Goal: Information Seeking & Learning: Compare options

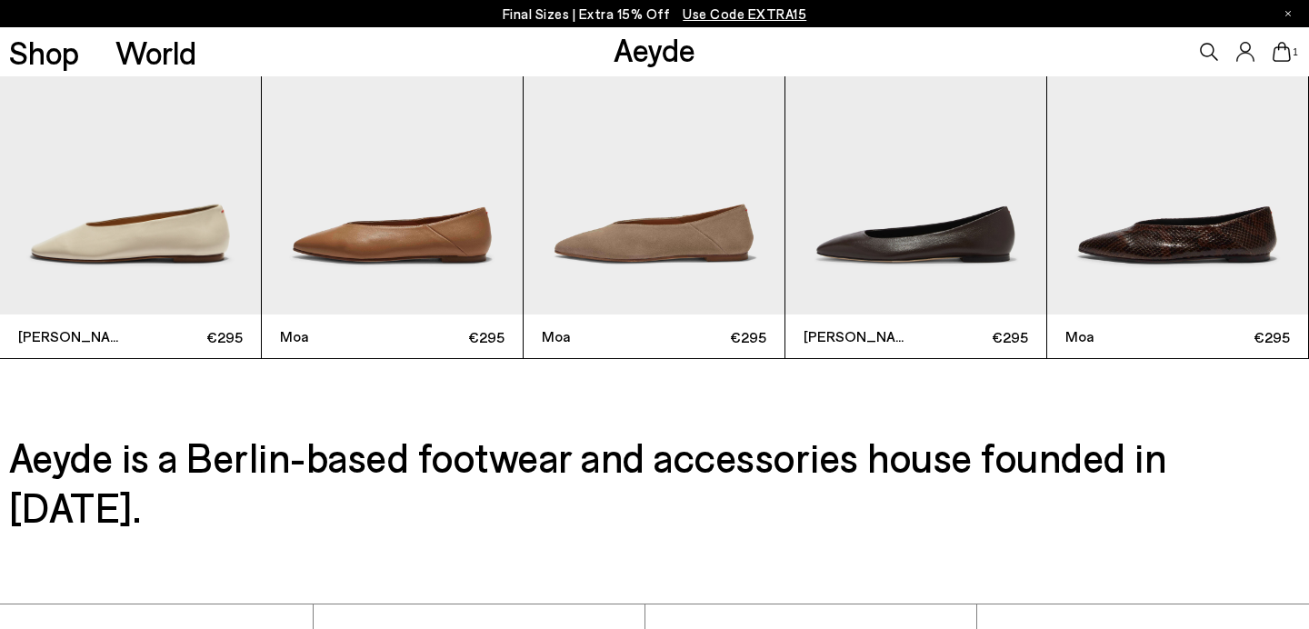
scroll to position [4647, 0]
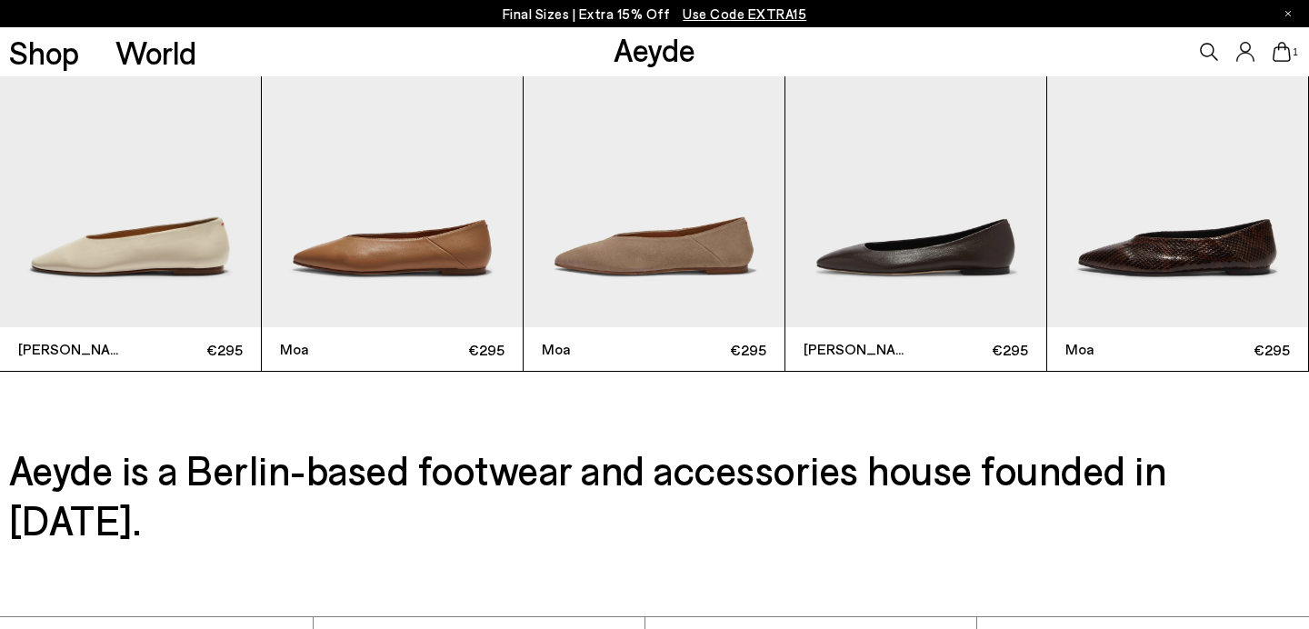
click at [1008, 223] on img "4 / 8" at bounding box center [916, 154] width 261 height 348
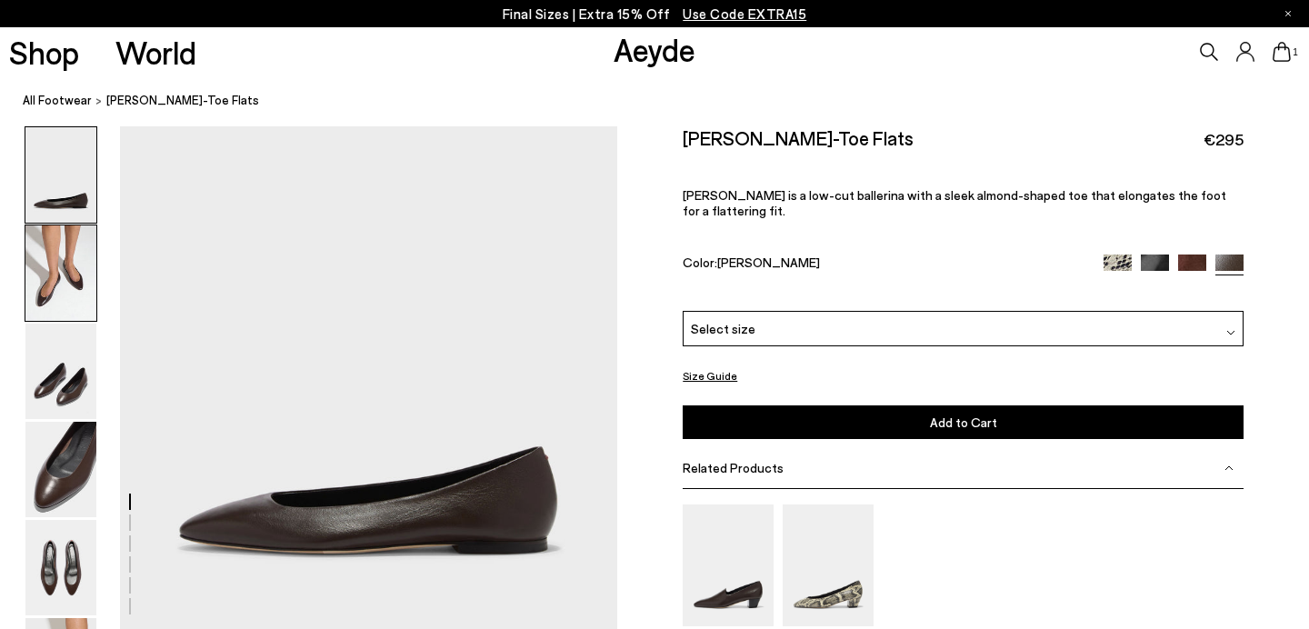
click at [66, 283] on img at bounding box center [60, 273] width 71 height 95
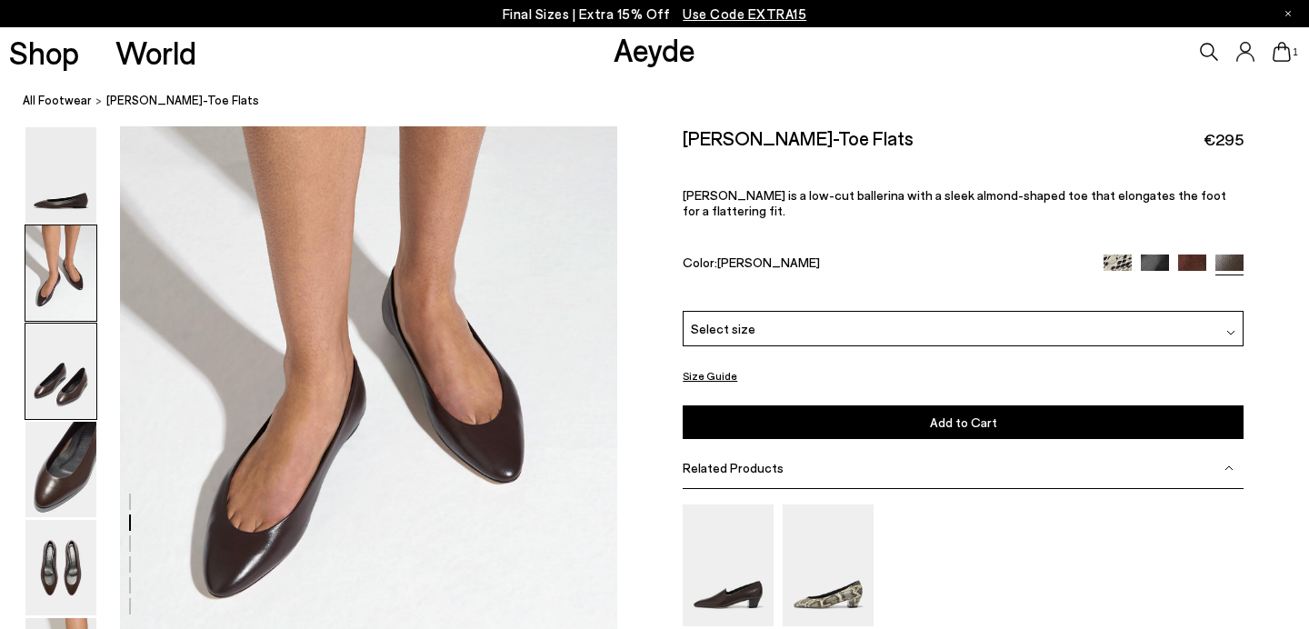
click at [65, 355] on img at bounding box center [60, 371] width 71 height 95
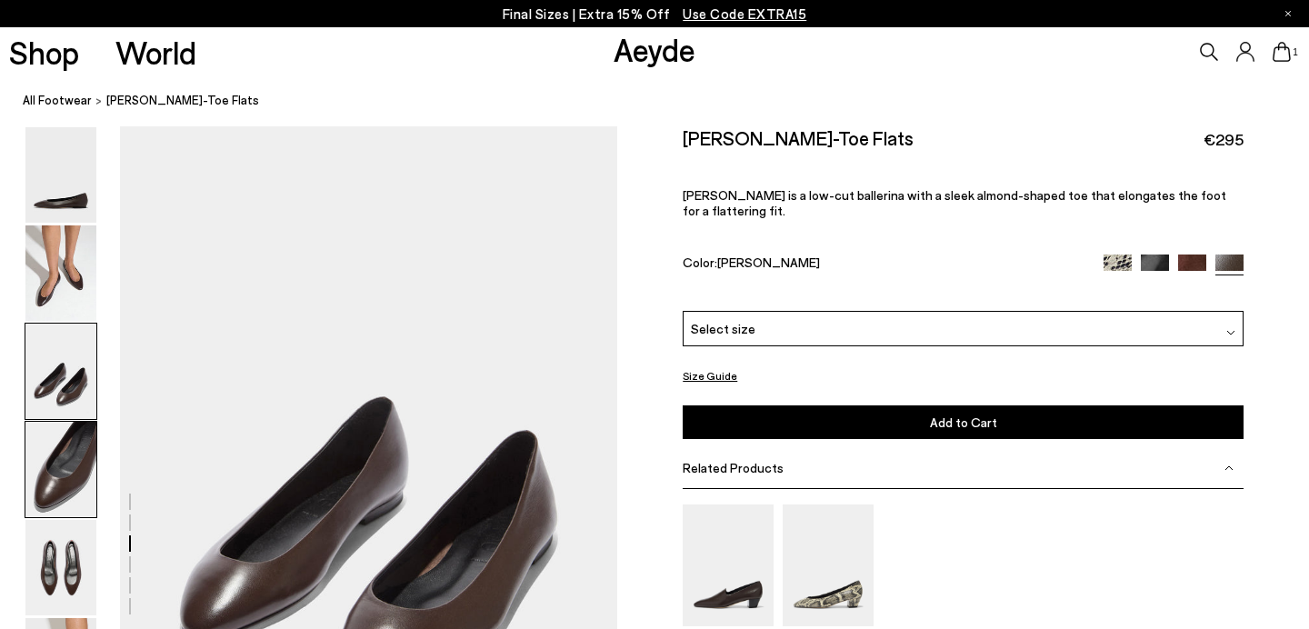
click at [79, 456] on img at bounding box center [60, 469] width 71 height 95
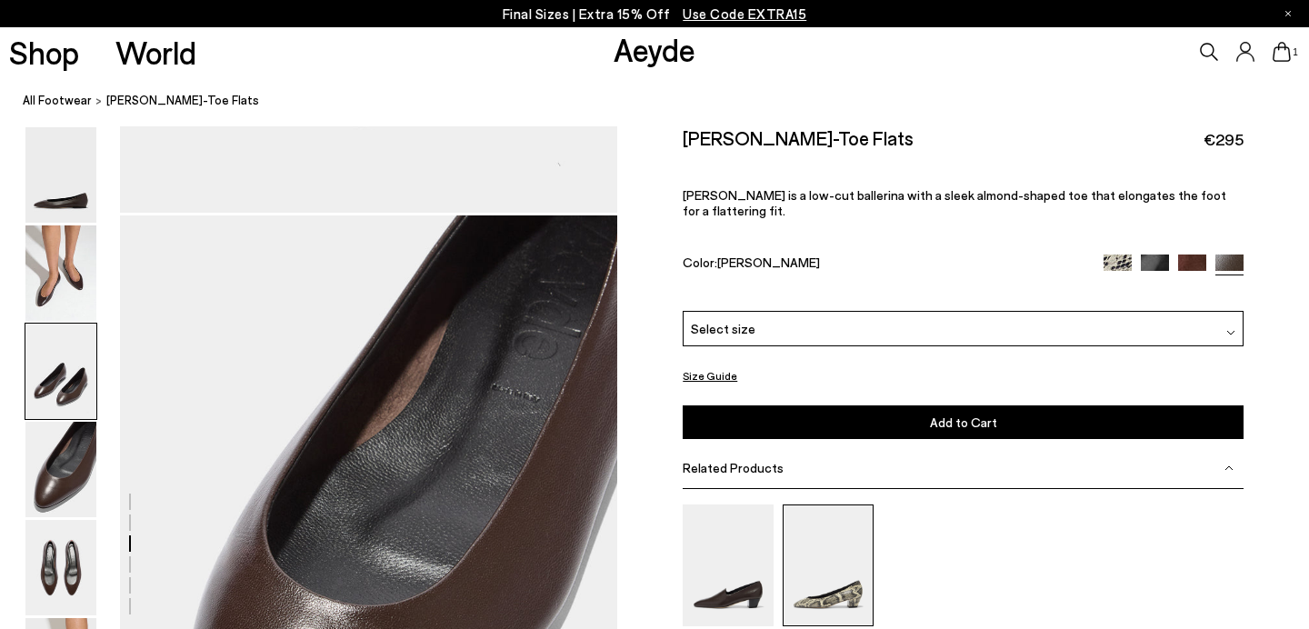
scroll to position [1620, 0]
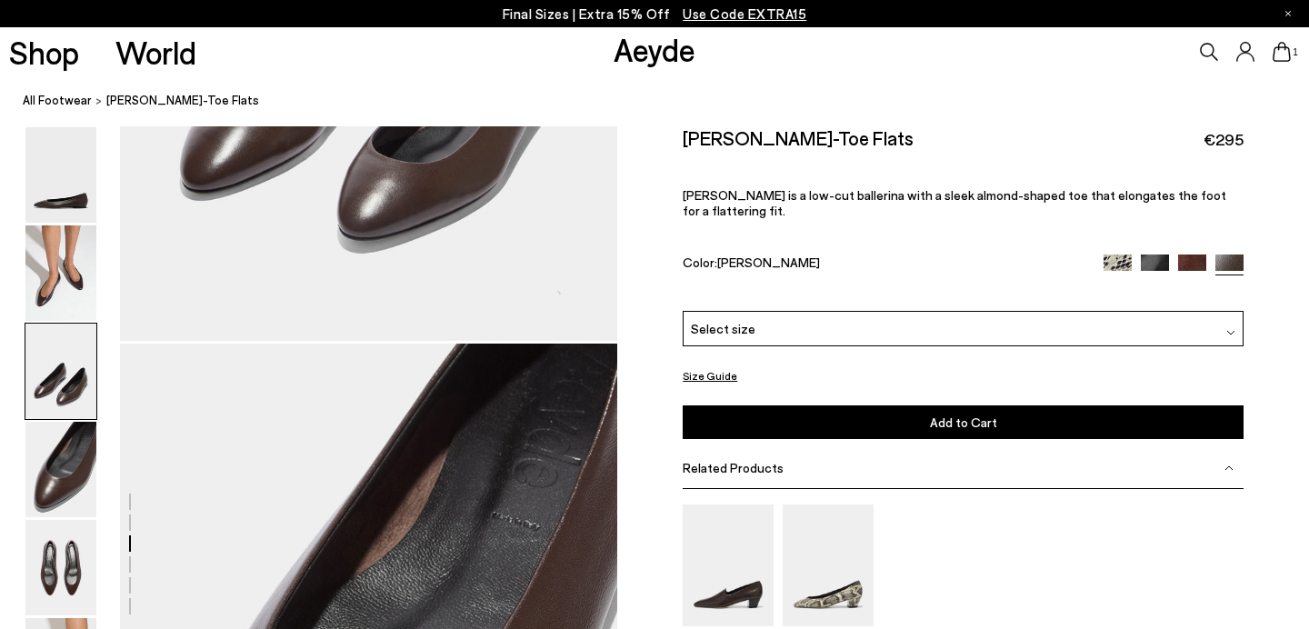
click at [1118, 254] on img at bounding box center [1118, 268] width 28 height 28
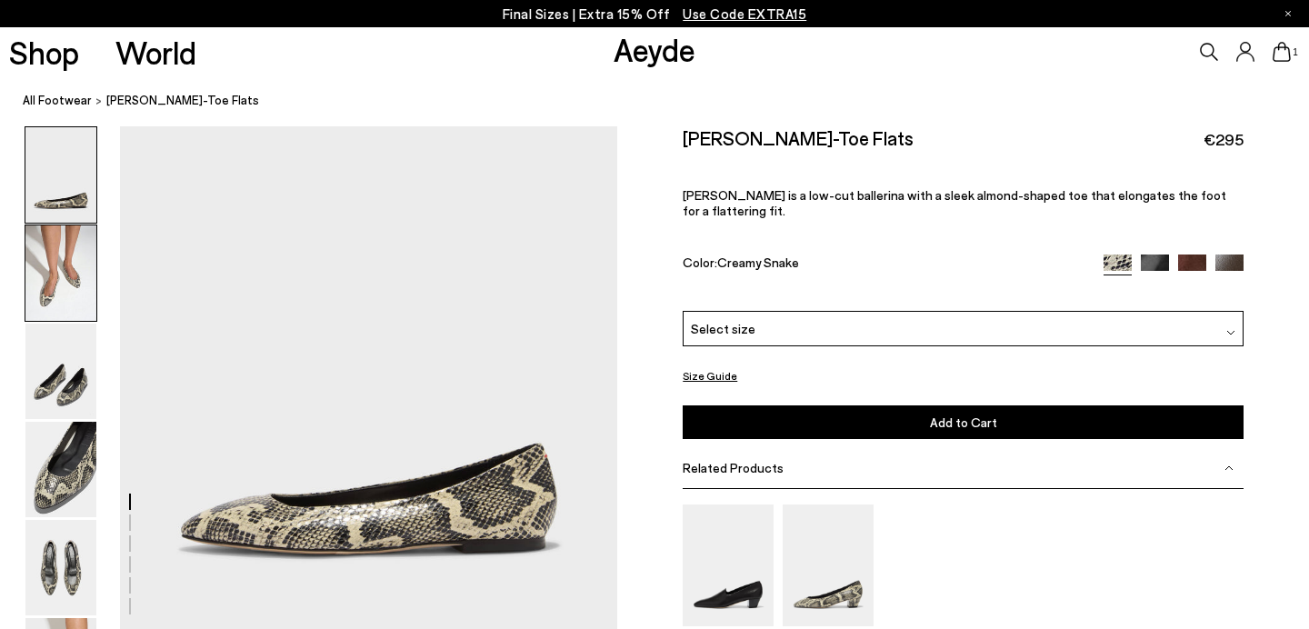
click at [68, 269] on img at bounding box center [60, 273] width 71 height 95
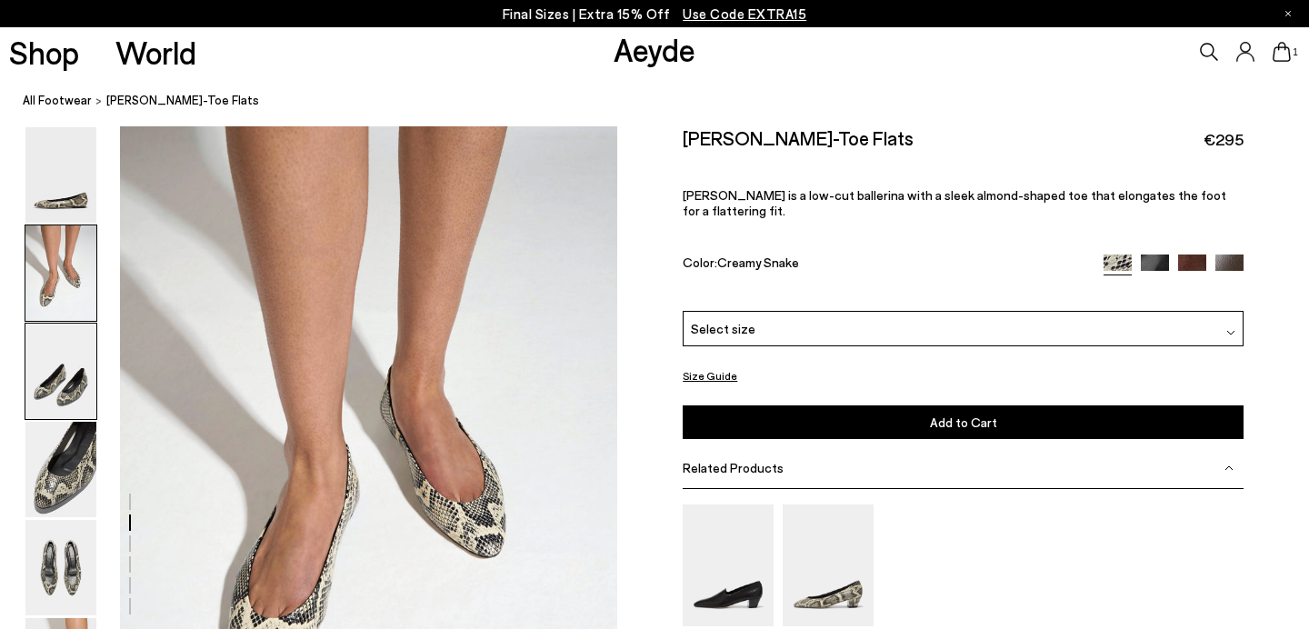
click at [68, 366] on img at bounding box center [60, 371] width 71 height 95
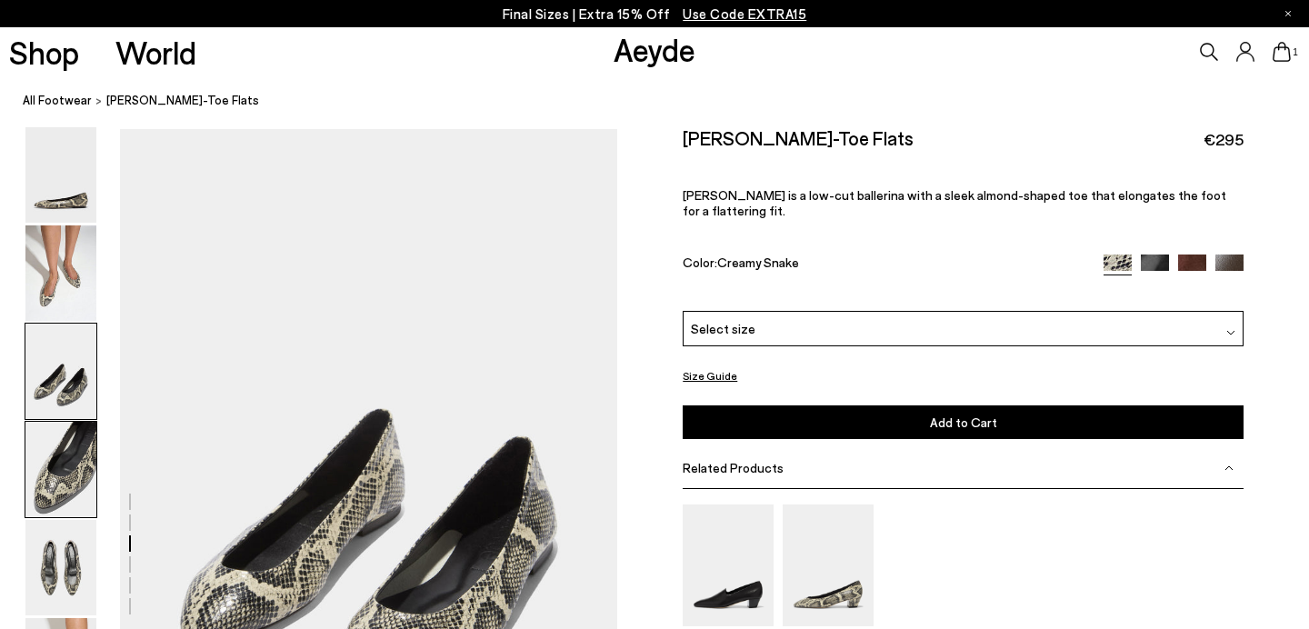
click at [75, 471] on img at bounding box center [60, 469] width 71 height 95
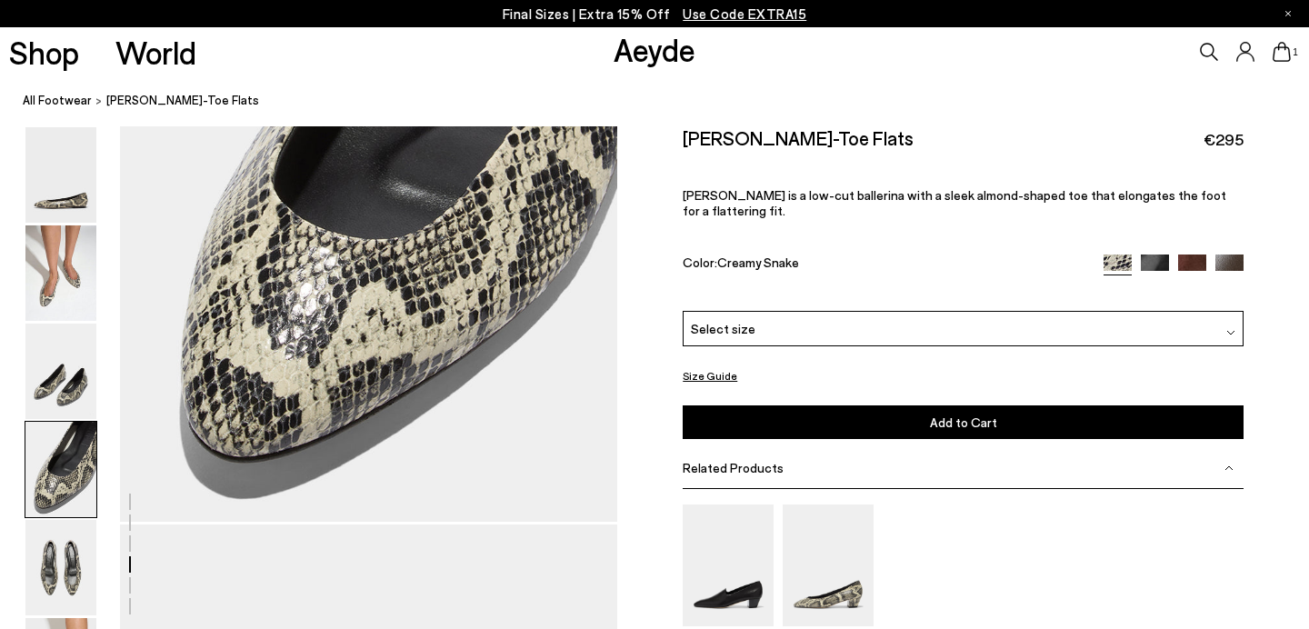
scroll to position [2128, 0]
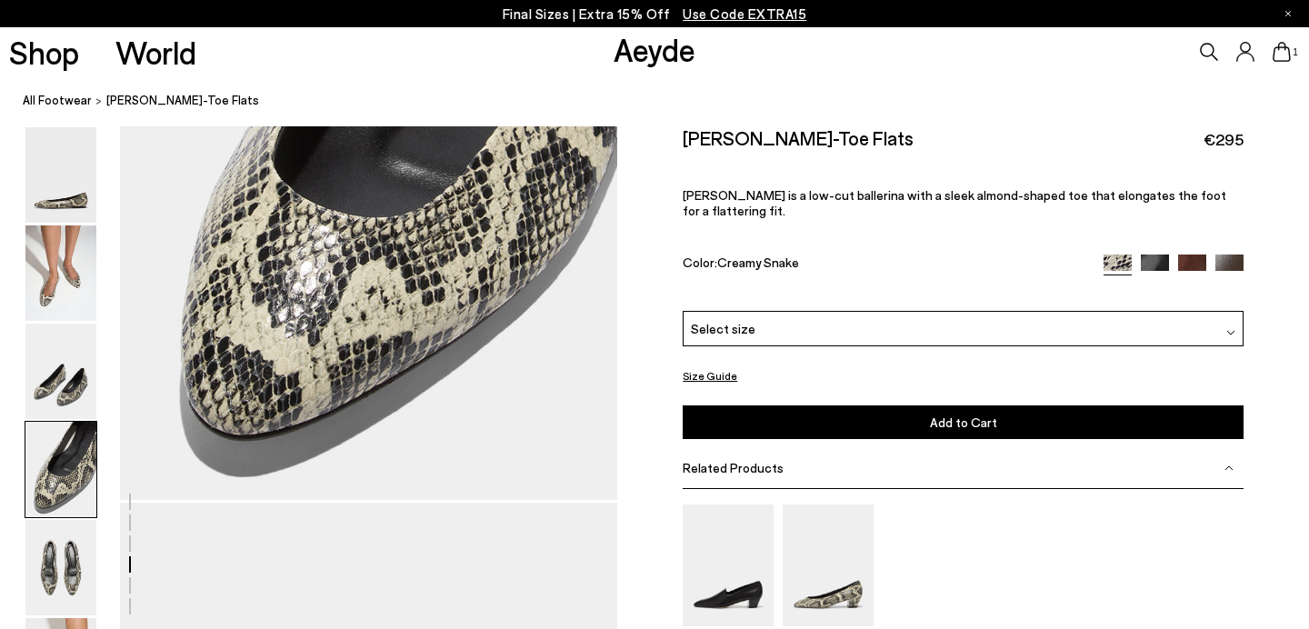
click at [1199, 254] on img at bounding box center [1193, 268] width 28 height 28
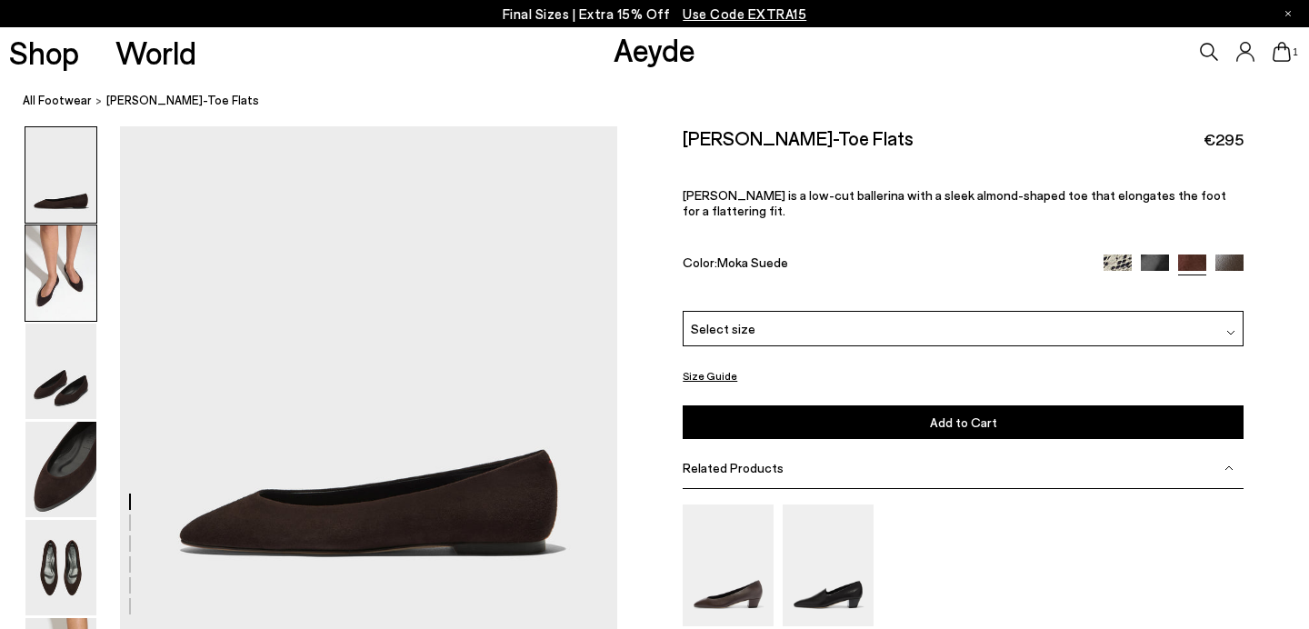
click at [62, 276] on img at bounding box center [60, 273] width 71 height 95
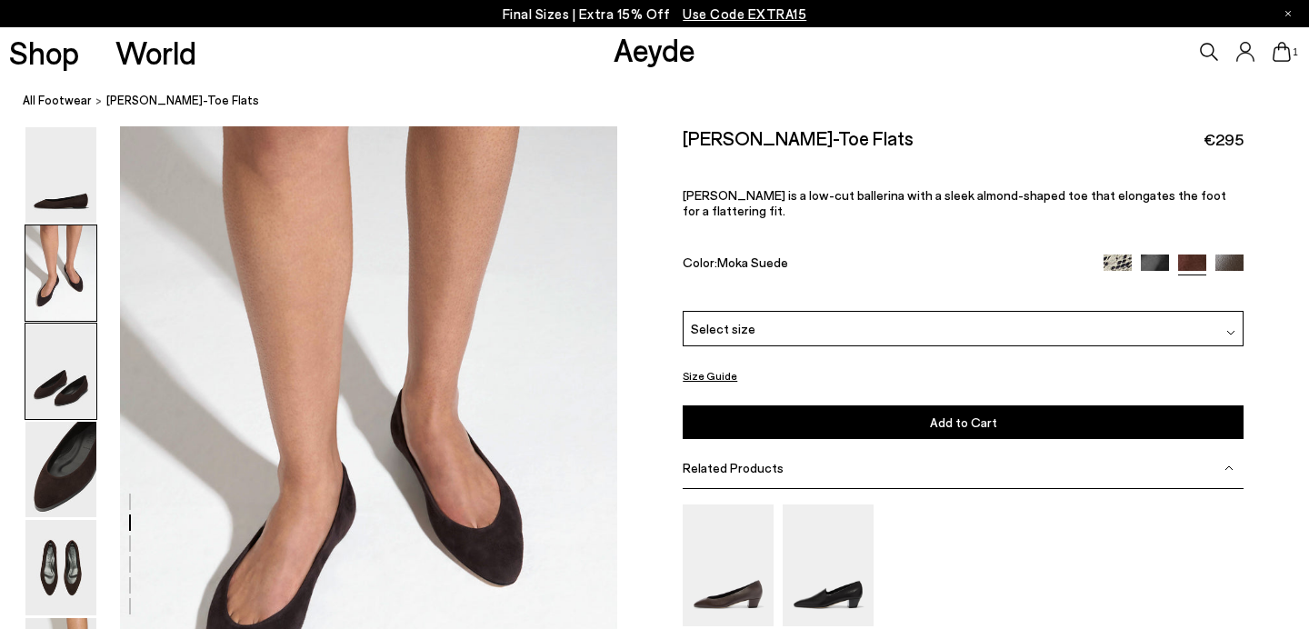
click at [68, 378] on img at bounding box center [60, 371] width 71 height 95
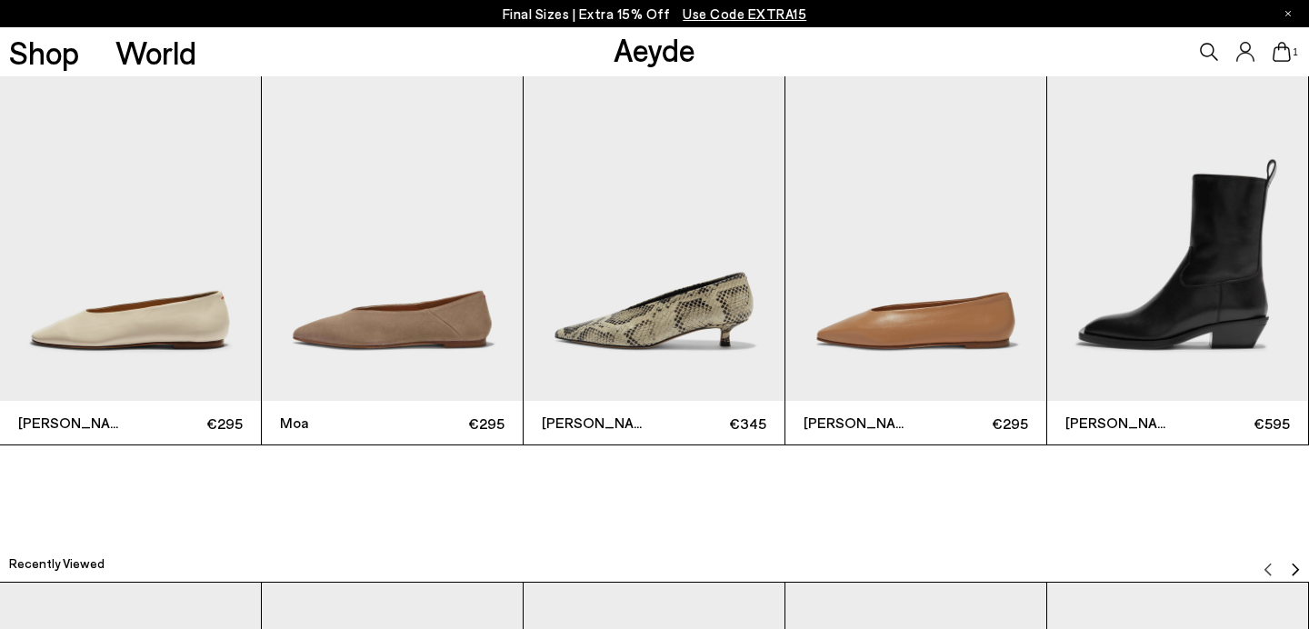
scroll to position [4049, 0]
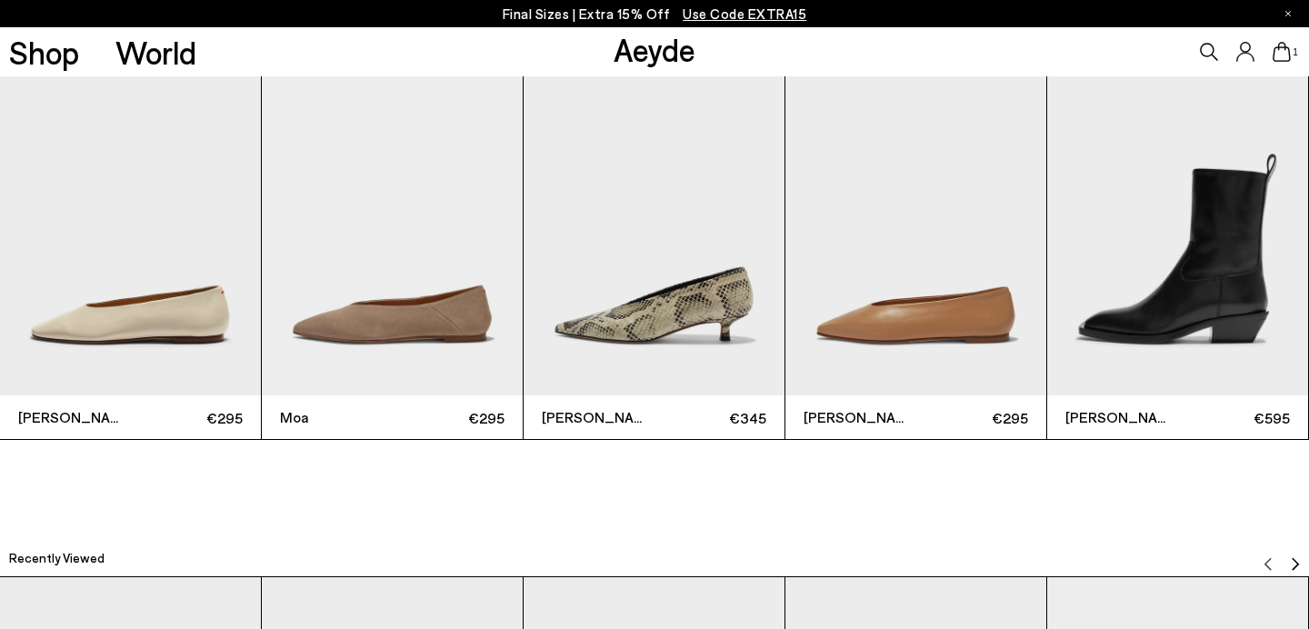
click at [168, 273] on img "1 / 6" at bounding box center [130, 222] width 261 height 348
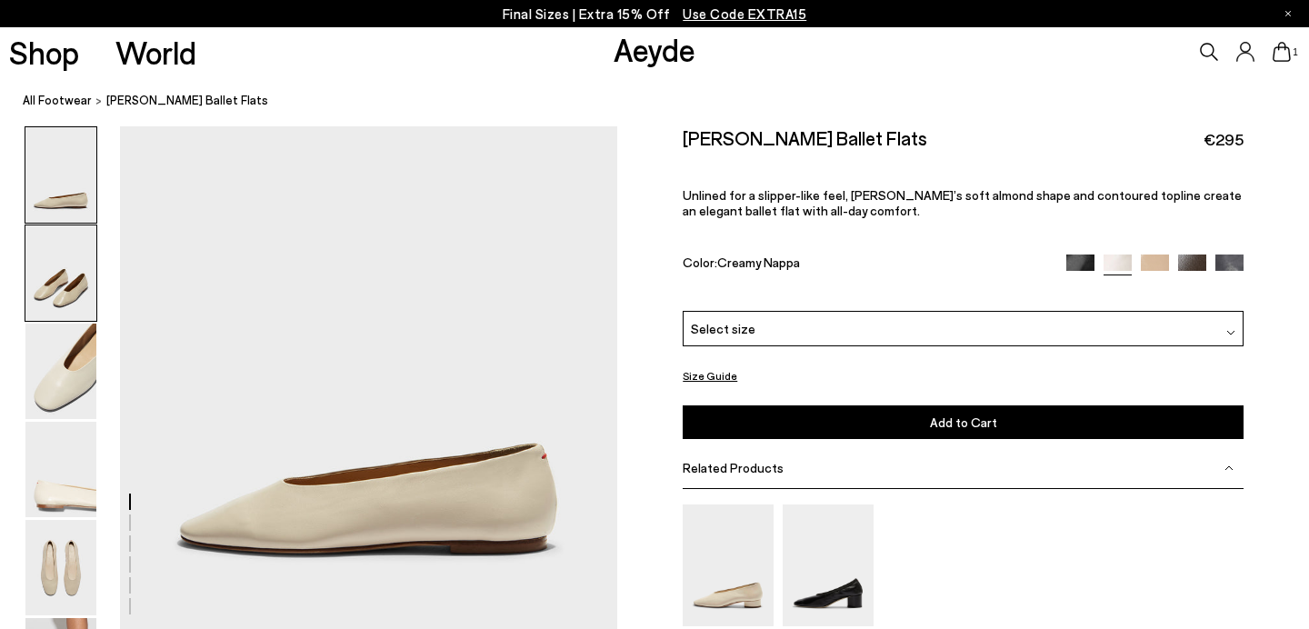
click at [51, 251] on img at bounding box center [60, 273] width 71 height 95
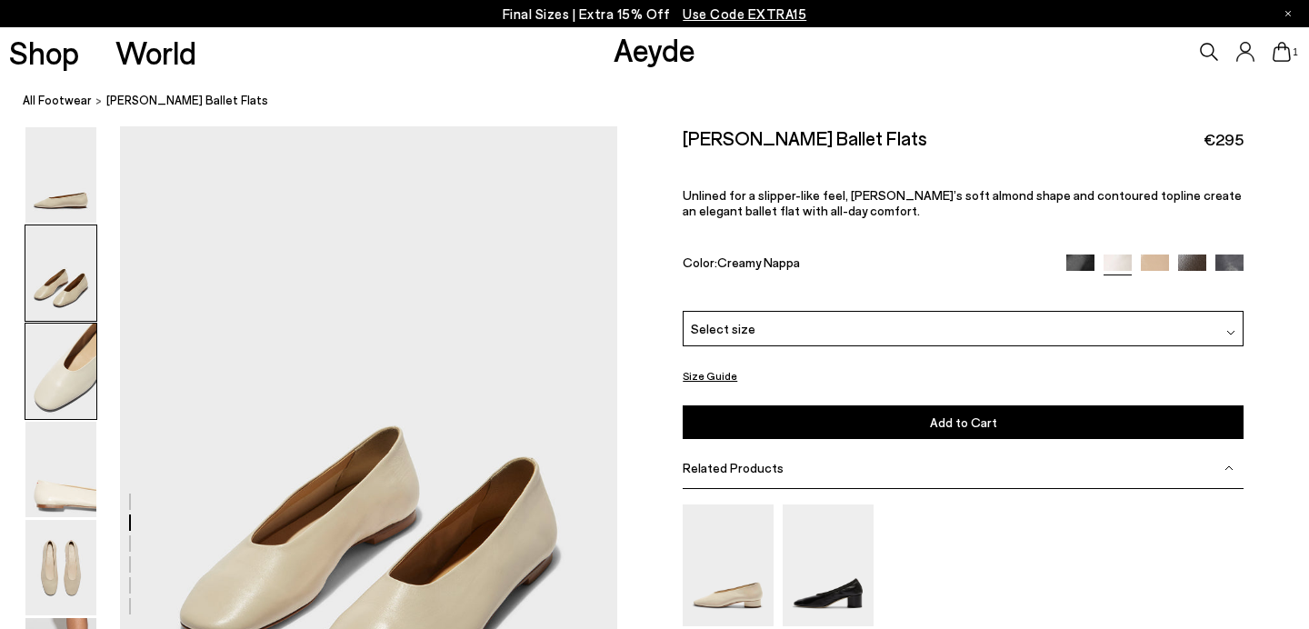
click at [70, 359] on img at bounding box center [60, 371] width 71 height 95
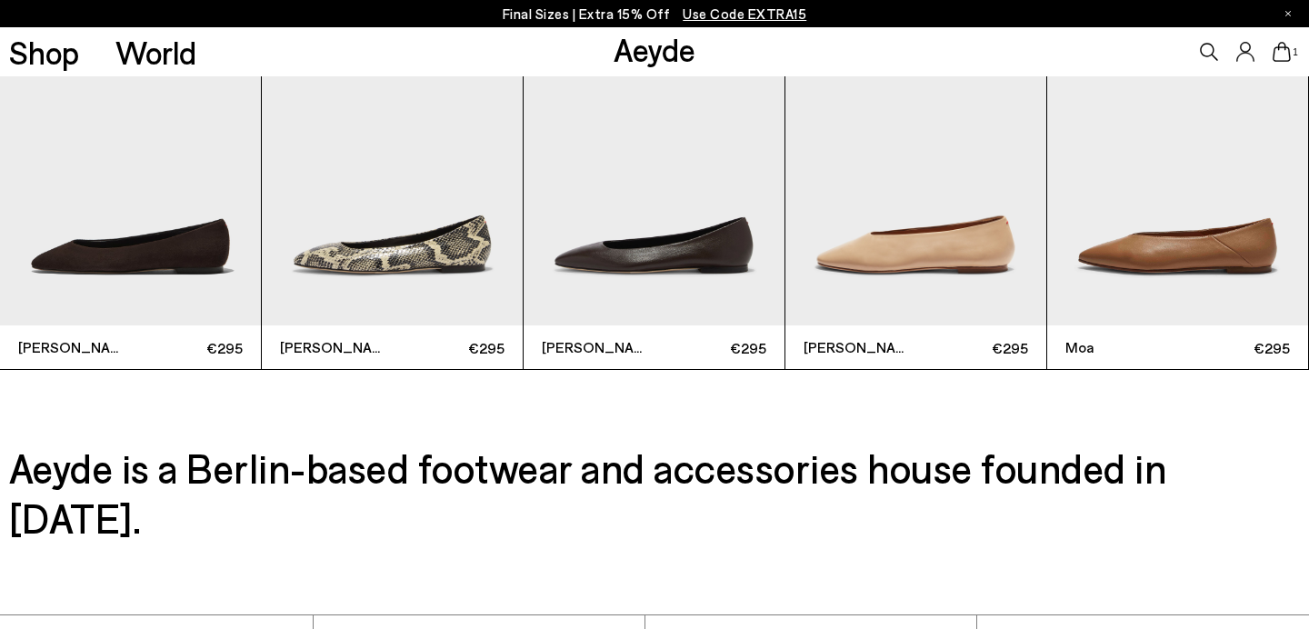
scroll to position [4642, 0]
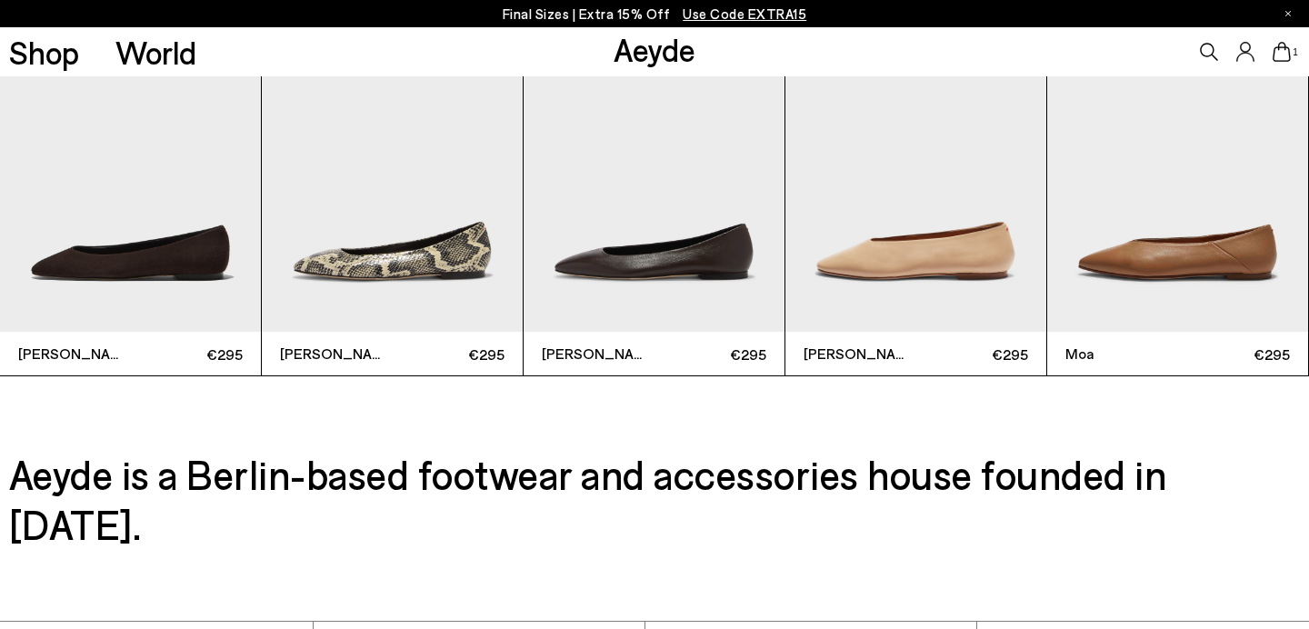
click at [912, 226] on img "4 / 9" at bounding box center [916, 159] width 261 height 348
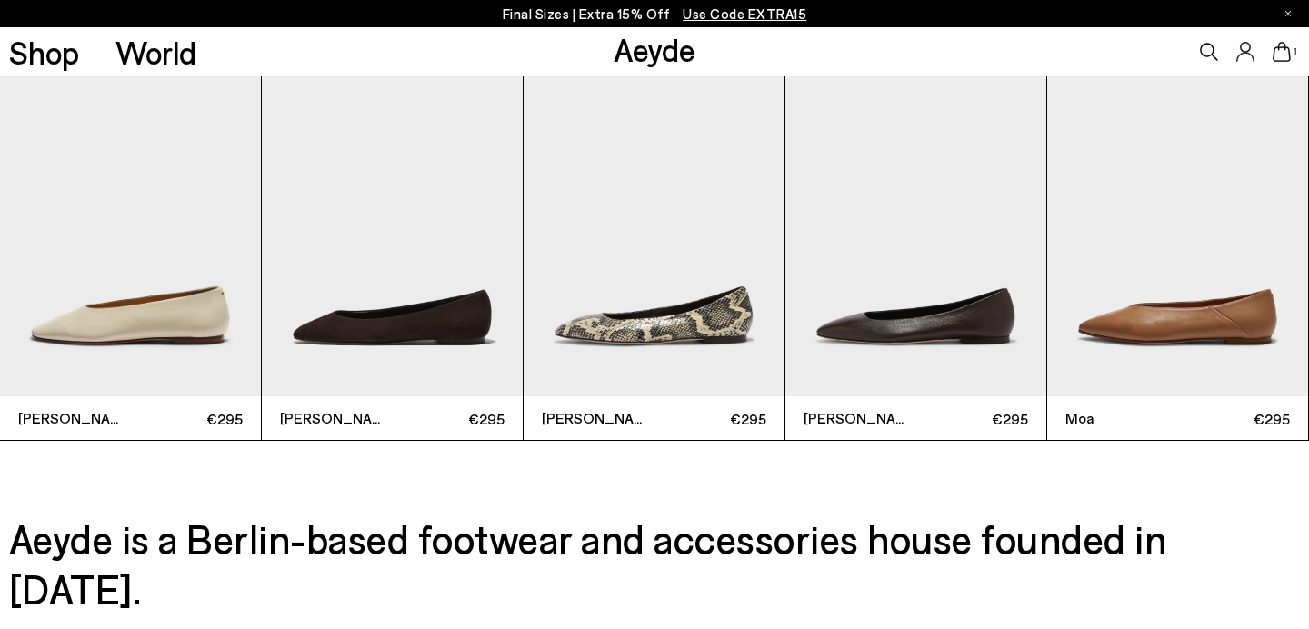
scroll to position [4579, 0]
